Goal: Information Seeking & Learning: Understand process/instructions

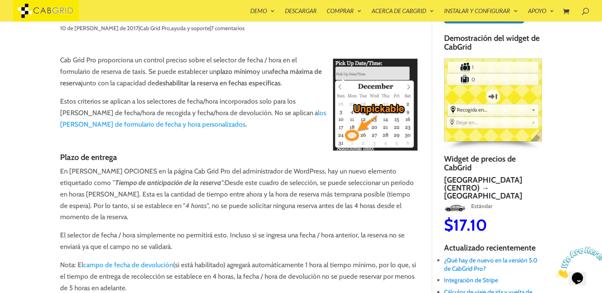
scroll to position [64, 0]
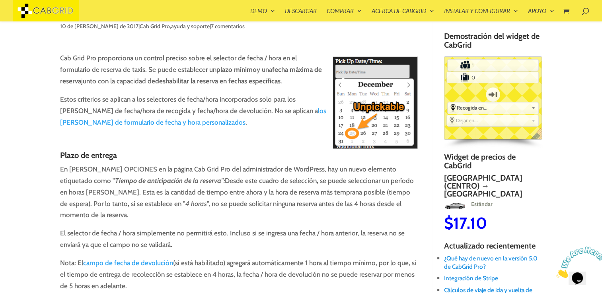
click at [128, 125] on link "los [PERSON_NAME] de formulario de fecha y hora personalizados" at bounding box center [193, 116] width 266 height 19
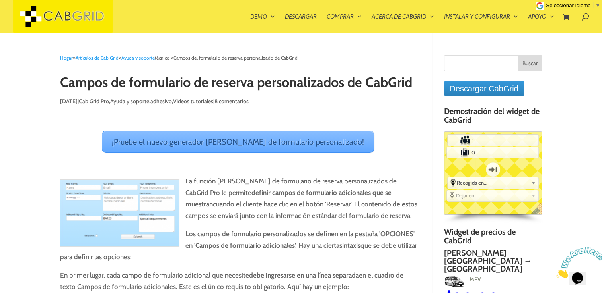
click at [254, 140] on link "¡Pruebe el nuevo generador de campos de formulario personalizado!" at bounding box center [238, 142] width 272 height 22
